Goal: Obtain resource: Download file/media

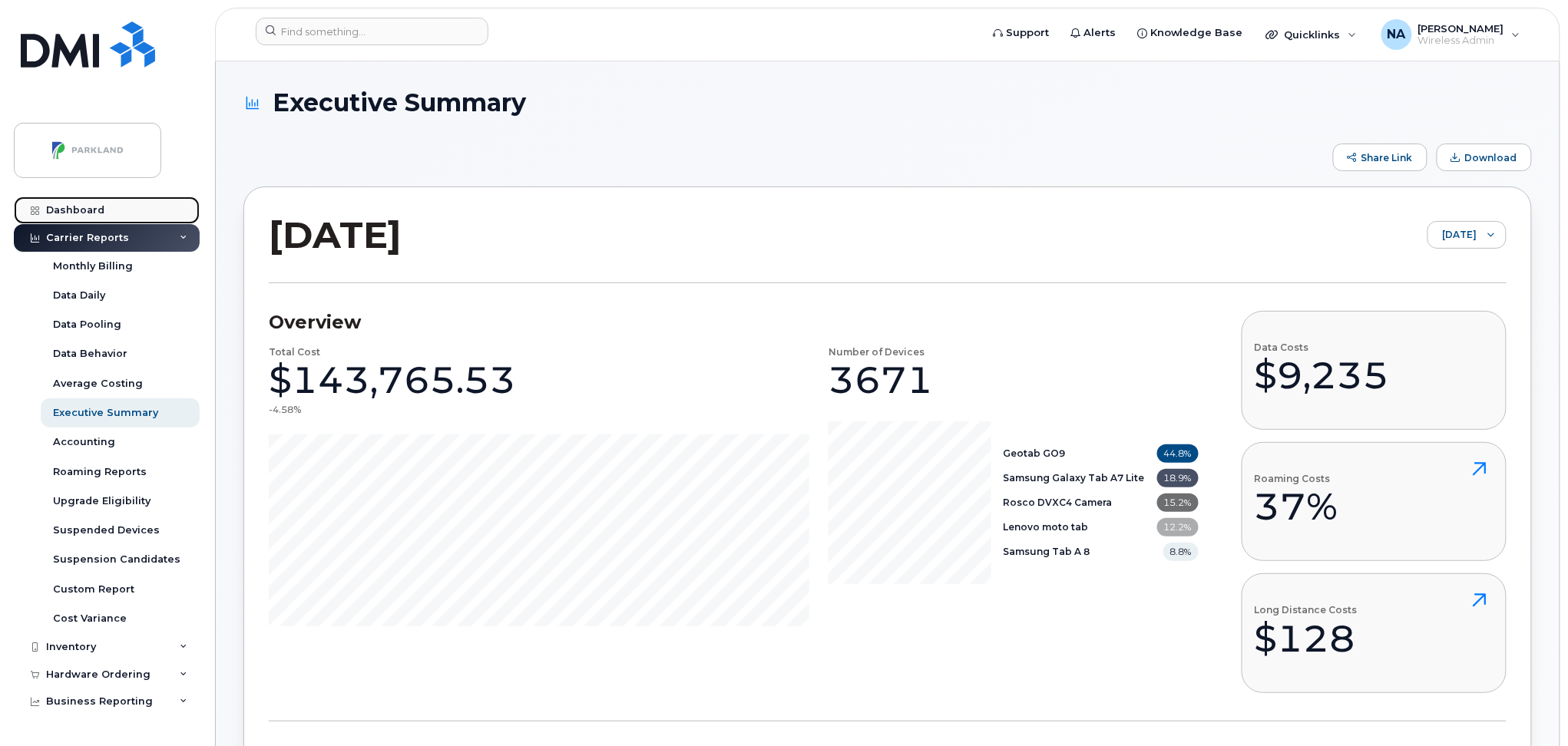
click at [66, 210] on div "Dashboard" at bounding box center [75, 211] width 58 height 12
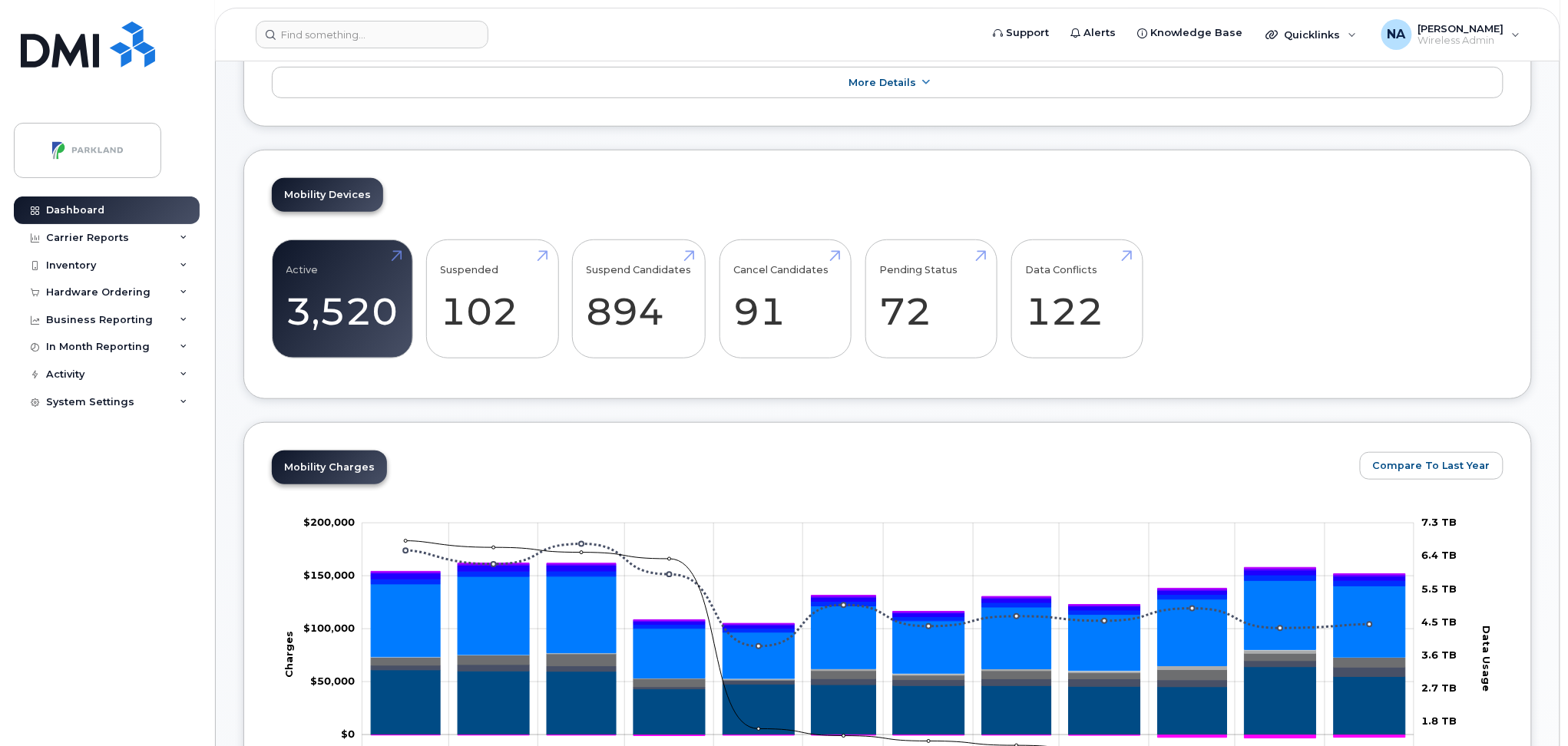
scroll to position [307, 0]
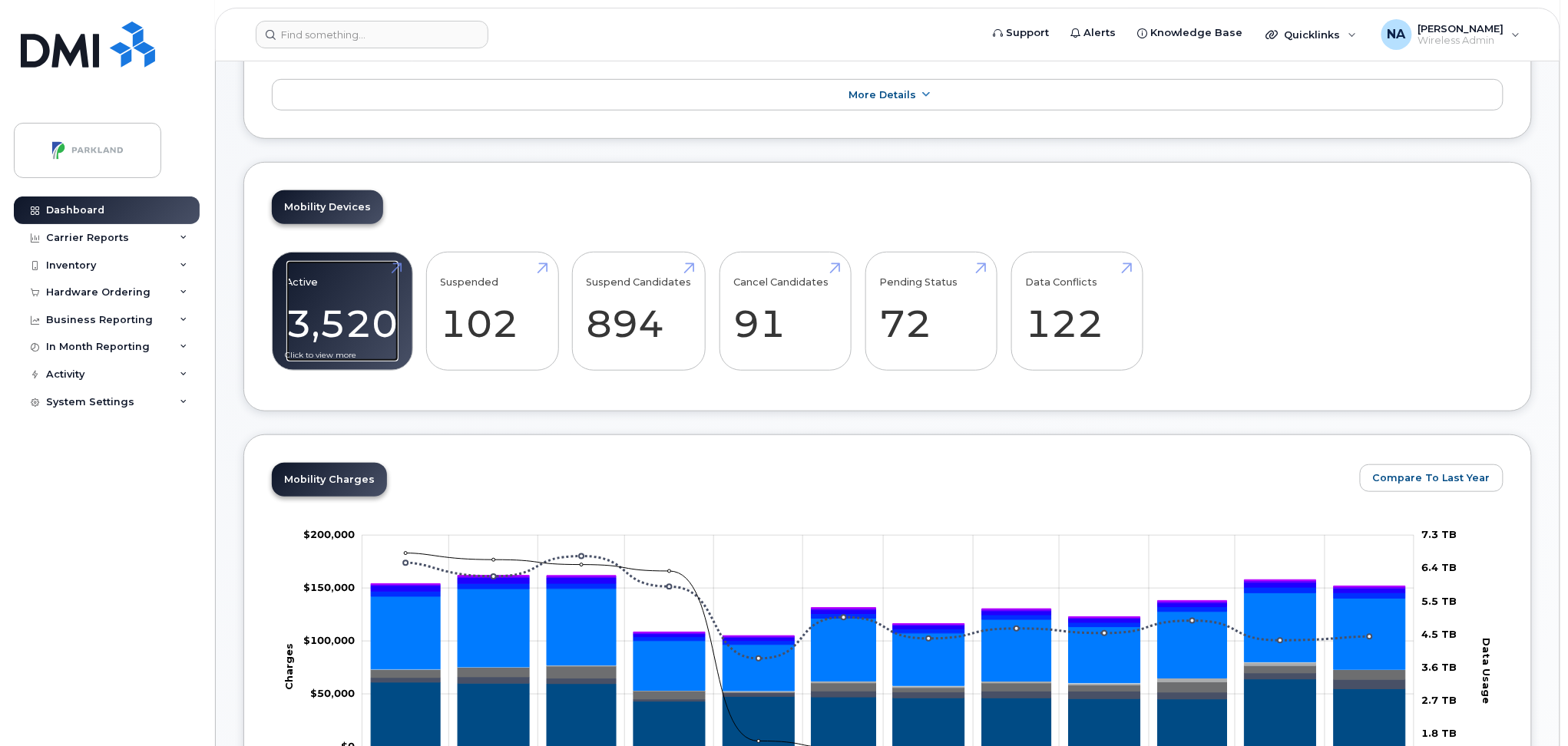
click at [334, 297] on link "Active 3,520 -33%" at bounding box center [342, 311] width 112 height 101
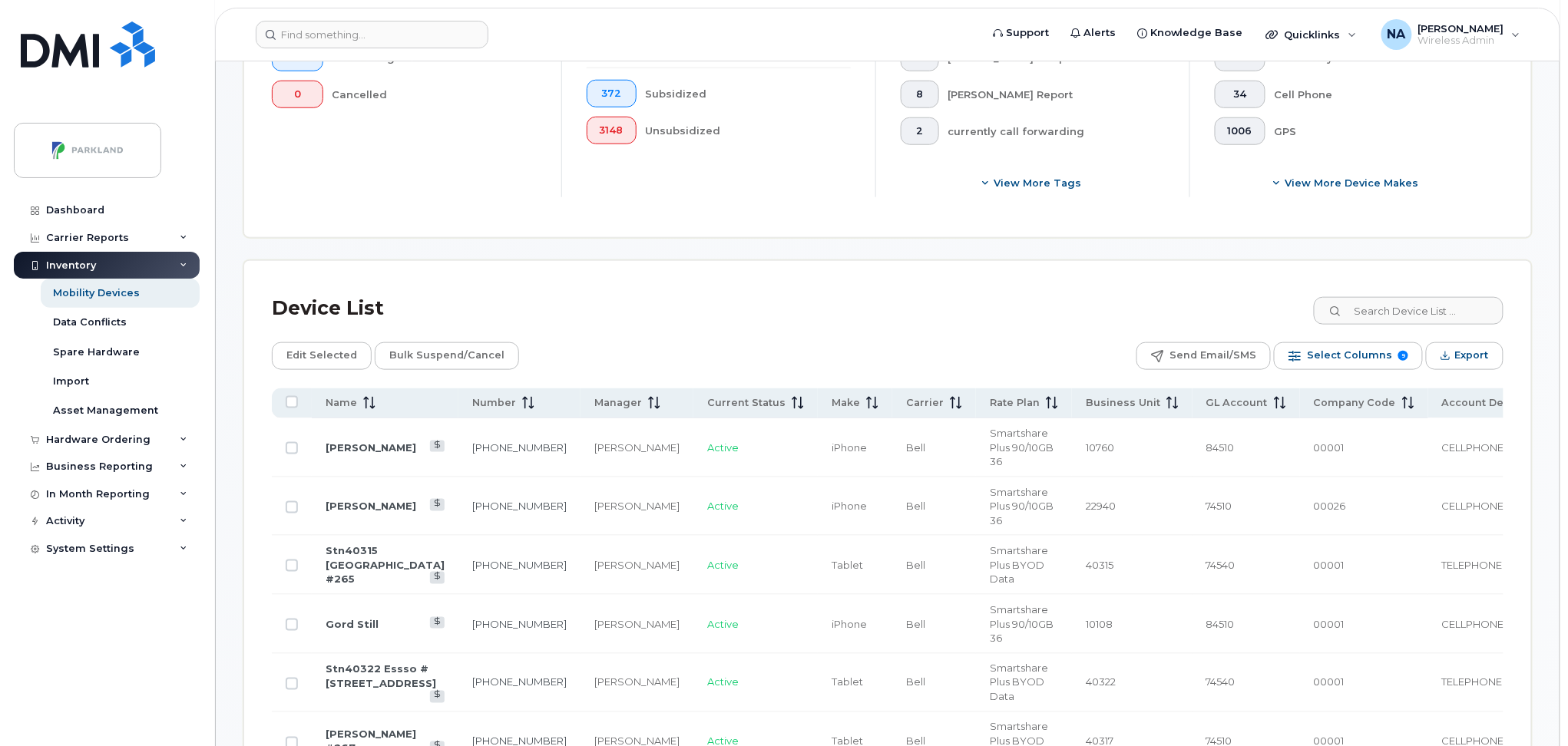
scroll to position [204, 0]
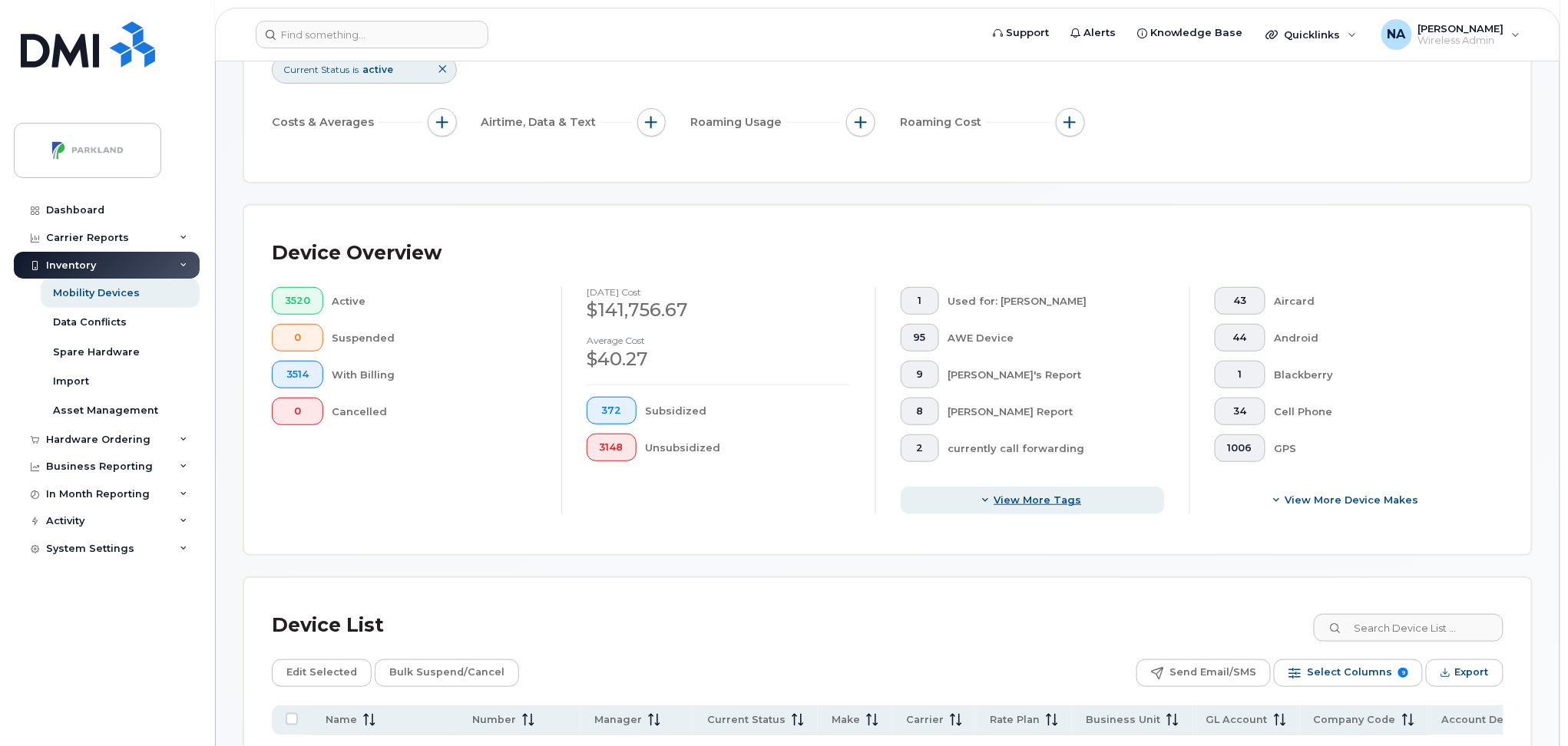
click at [1032, 507] on span "View more tags" at bounding box center [1038, 500] width 88 height 15
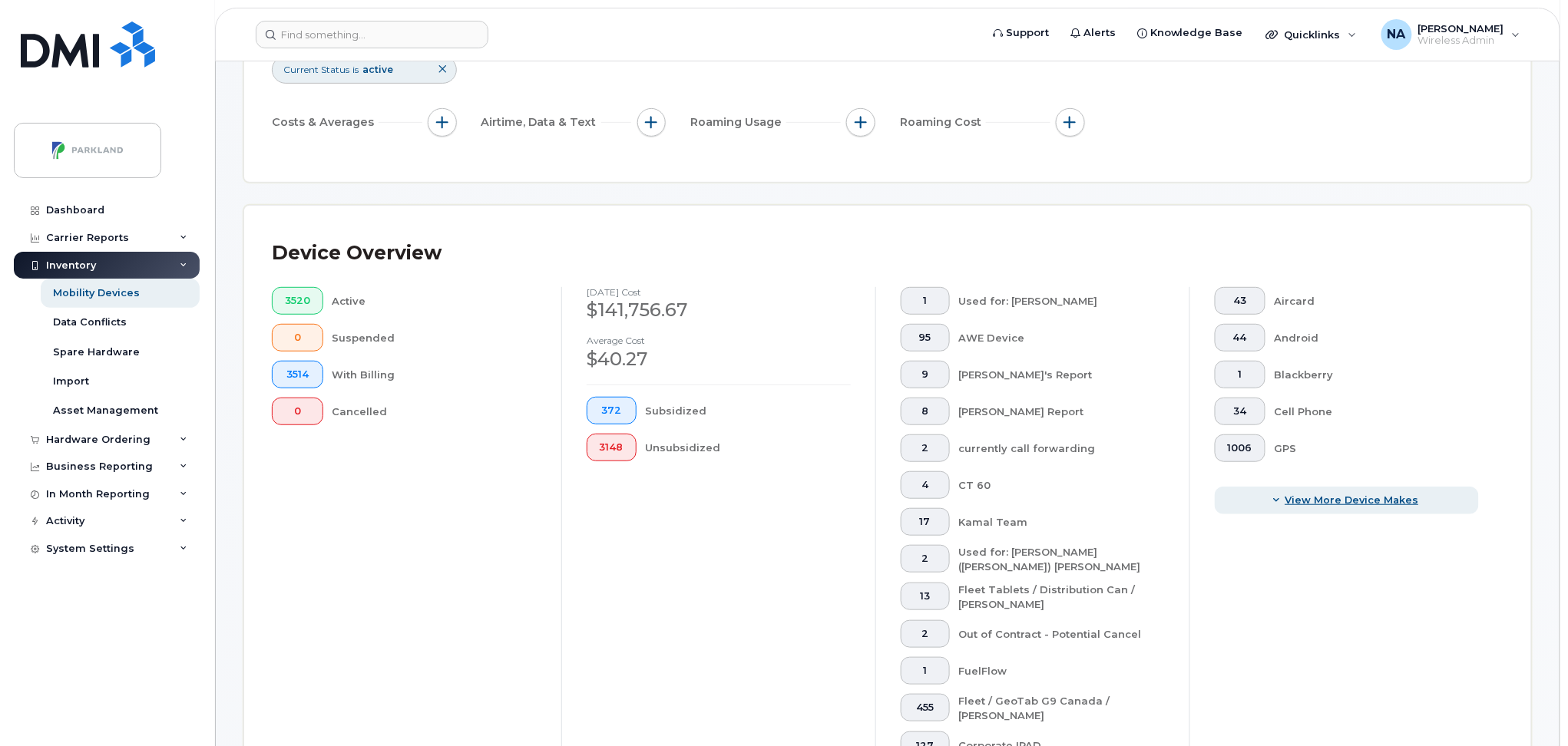
click at [1367, 511] on button "View More Device Makes" at bounding box center [1346, 501] width 264 height 28
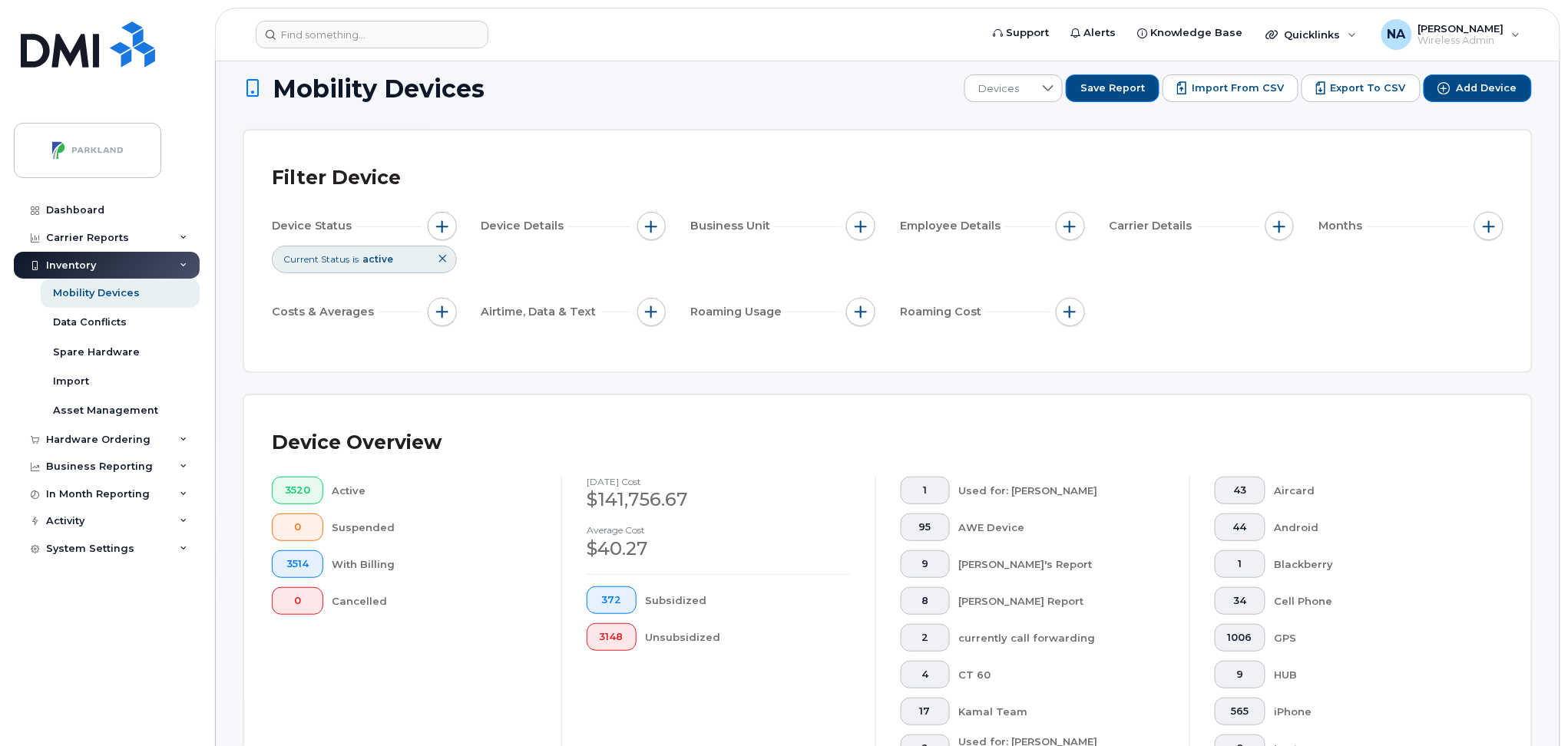
scroll to position [0, 0]
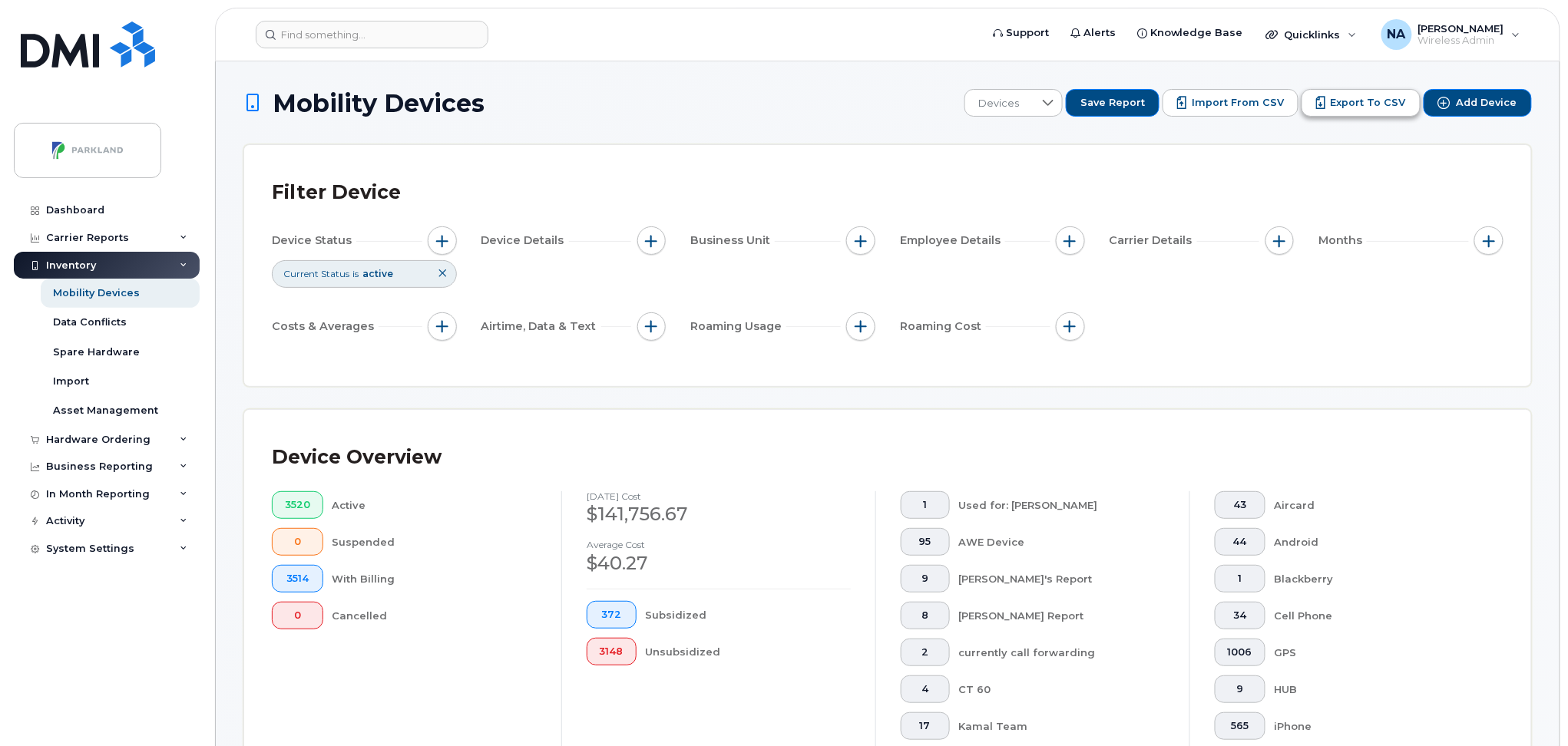
click at [1383, 107] on span "Export to CSV" at bounding box center [1368, 103] width 75 height 14
click at [1357, 98] on span "Export to CSV" at bounding box center [1368, 103] width 75 height 14
